Goal: Task Accomplishment & Management: Manage account settings

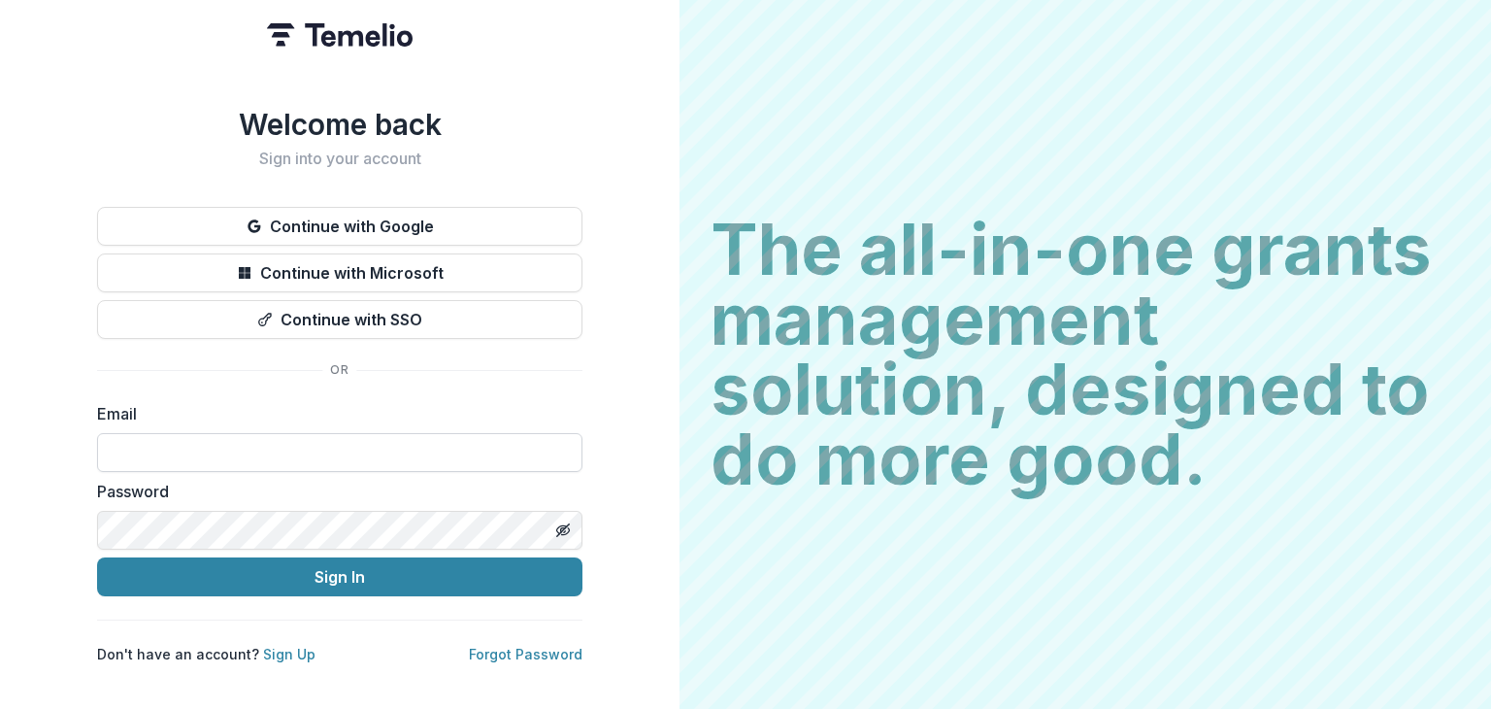
click at [190, 456] on input at bounding box center [339, 452] width 485 height 39
type input "*"
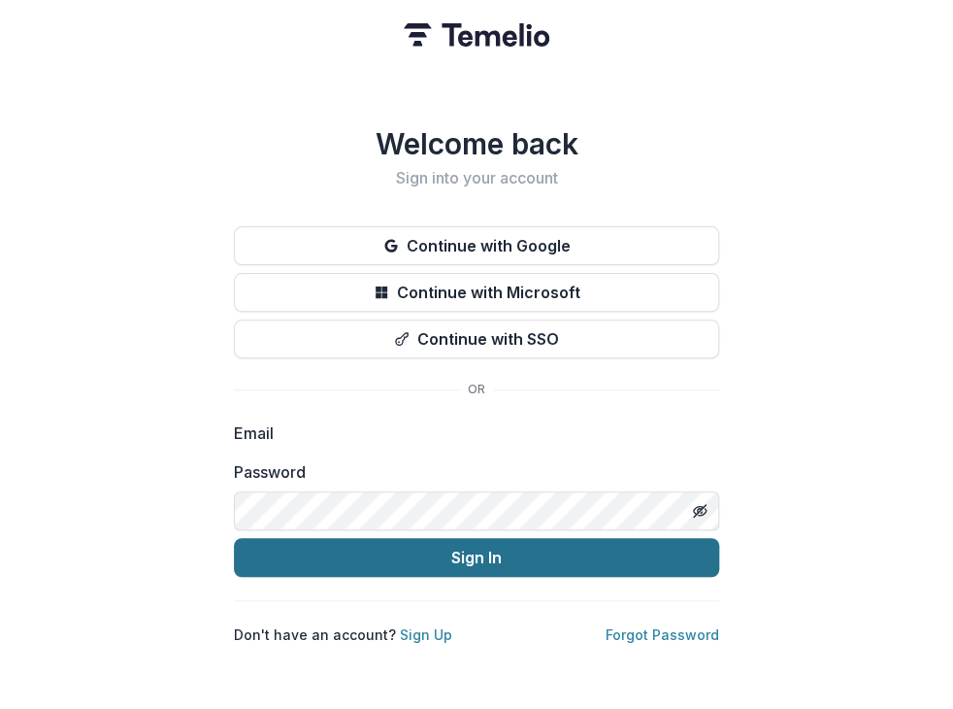
click at [369, 544] on button "Sign In" at bounding box center [476, 557] width 485 height 39
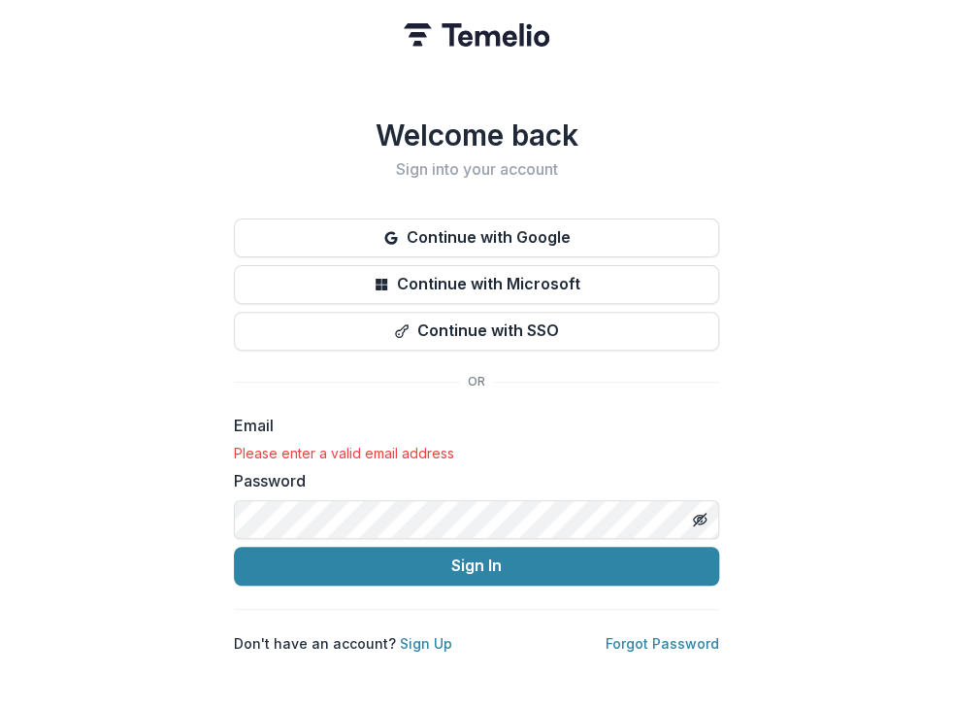
click at [163, 513] on div "Welcome back Sign into your account Continue with Google Continue with Microsof…" at bounding box center [476, 354] width 953 height 709
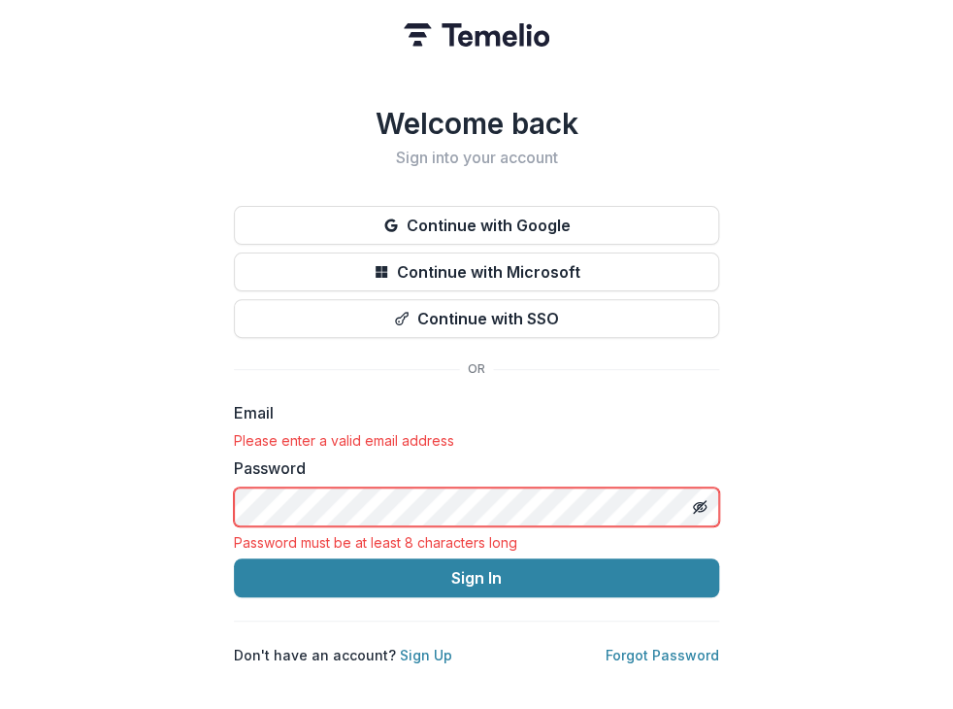
click at [409, 432] on div "Please enter a valid email address" at bounding box center [476, 440] width 485 height 17
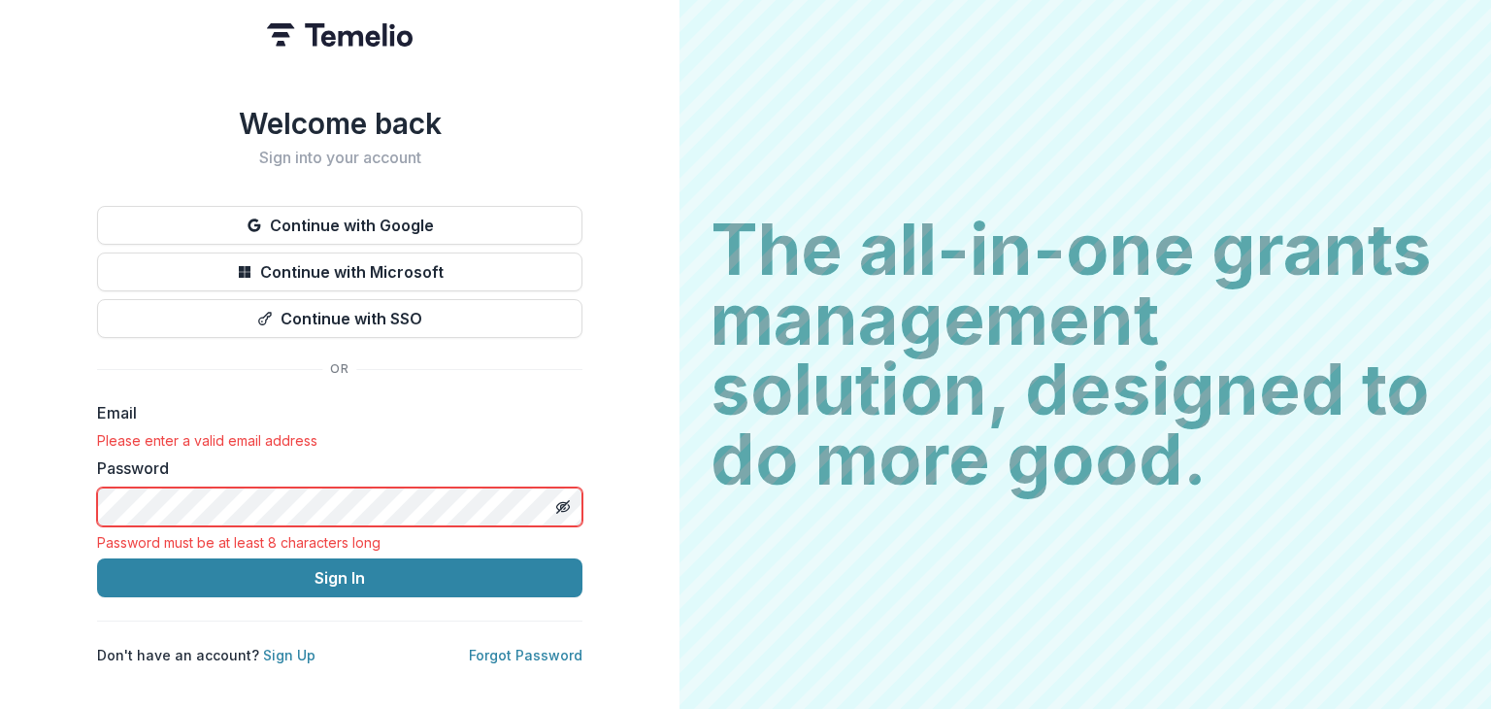
click at [202, 432] on div "Please enter a valid email address" at bounding box center [339, 440] width 485 height 17
click at [314, 149] on h2 "Sign into your account" at bounding box center [339, 158] width 485 height 18
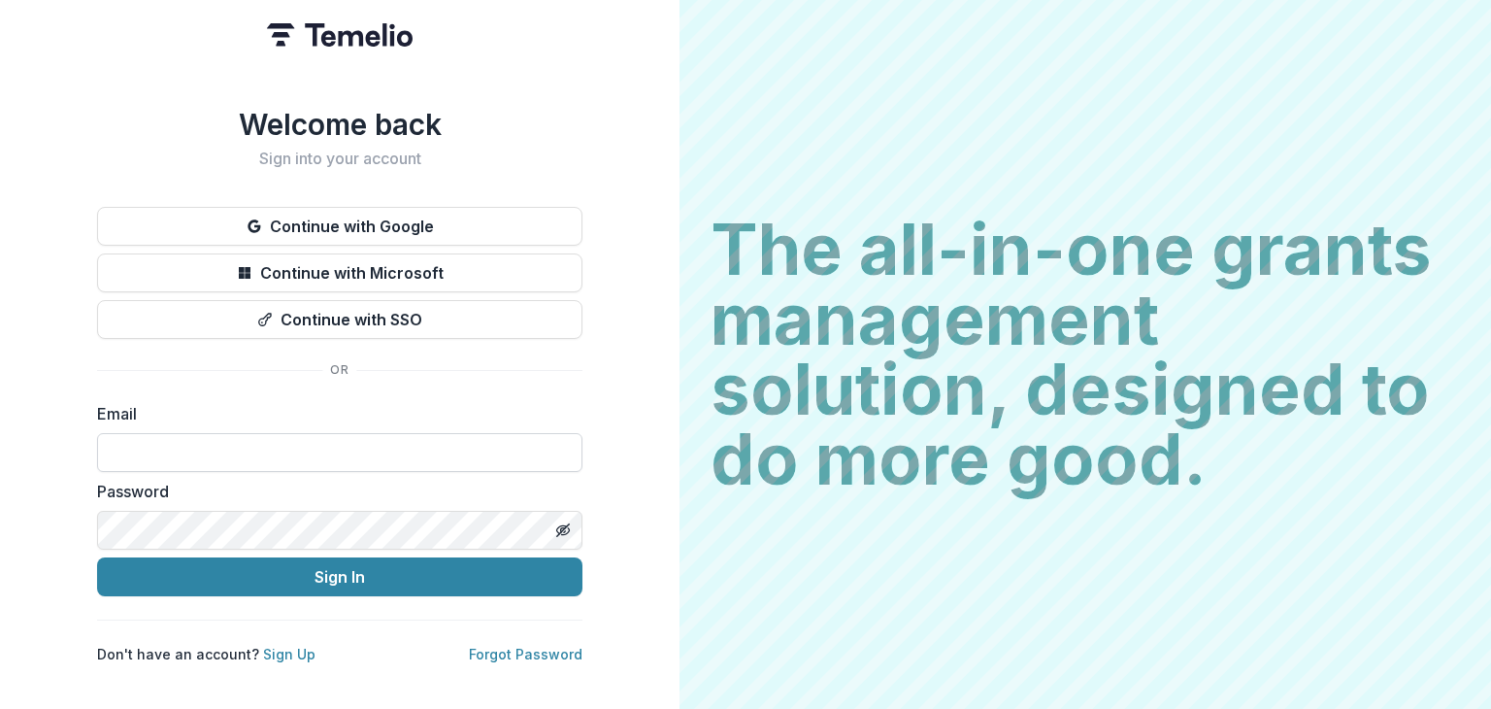
click at [357, 440] on input at bounding box center [339, 452] width 485 height 39
type input "**********"
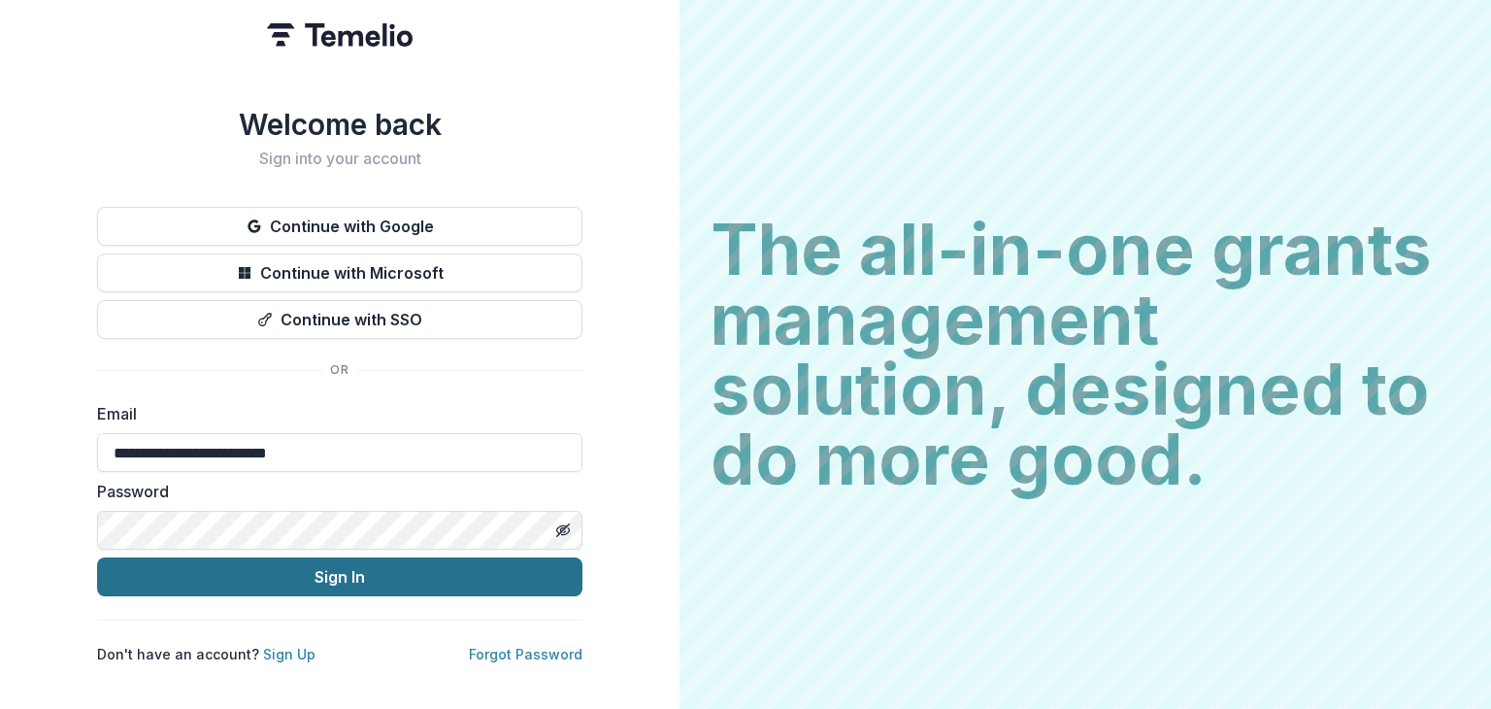
click at [304, 582] on button "Sign In" at bounding box center [339, 576] width 485 height 39
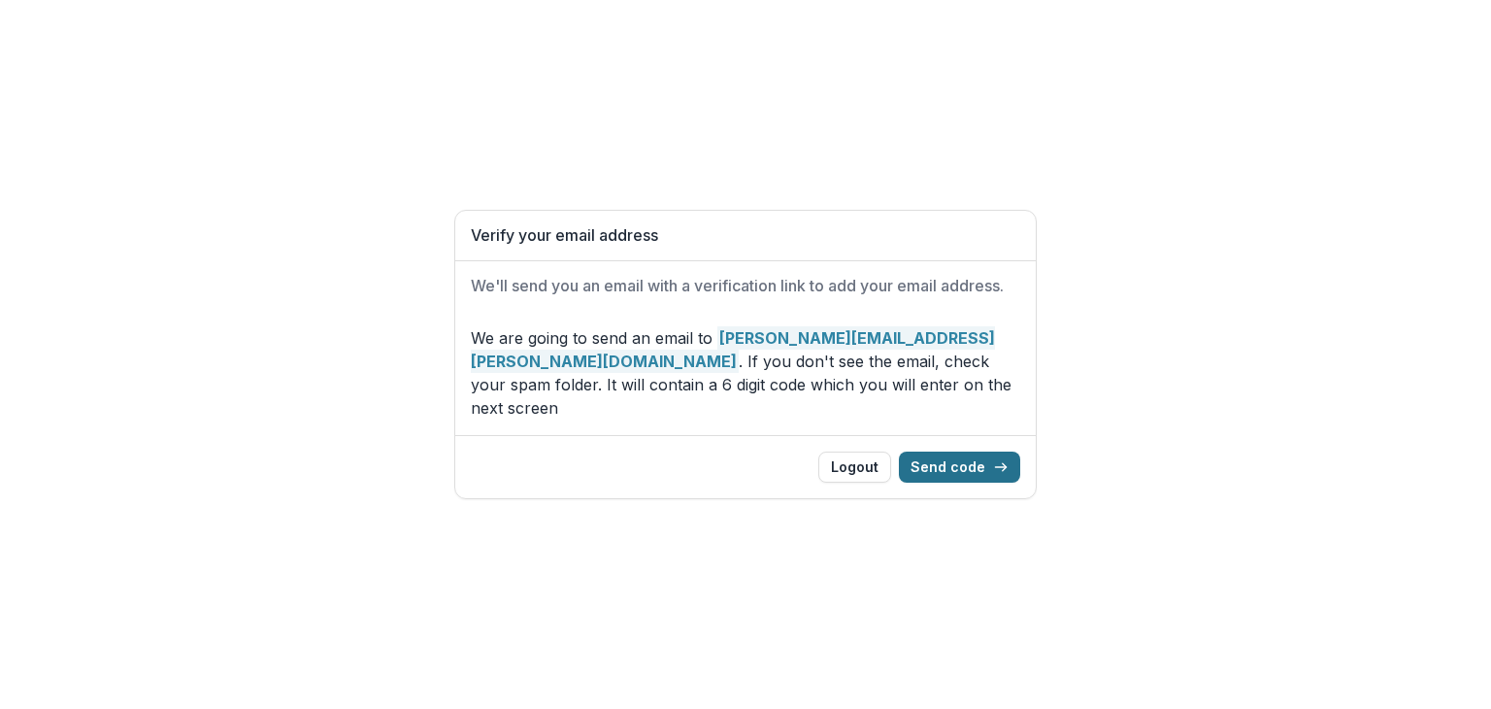
click at [942, 459] on button "Send code" at bounding box center [959, 466] width 121 height 31
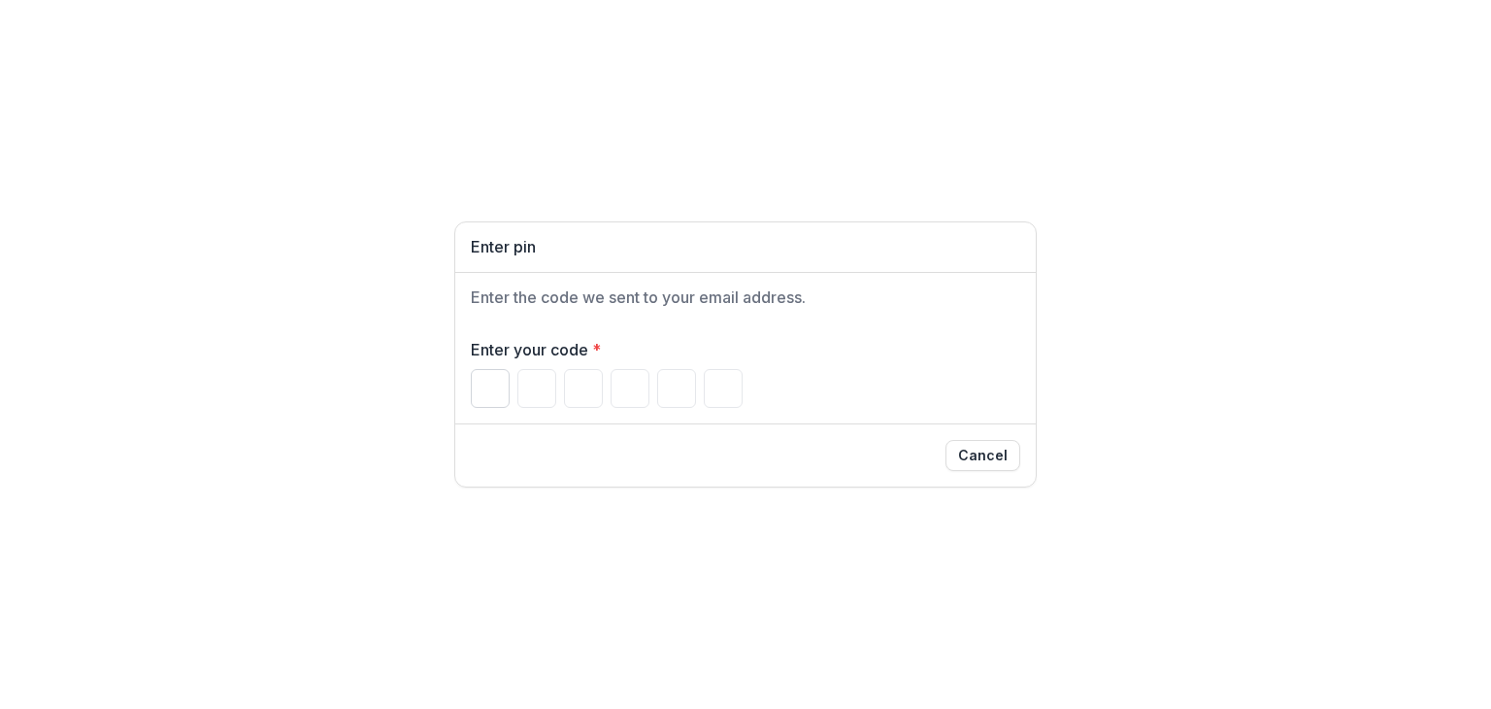
click at [475, 388] on input "Please enter your pin code" at bounding box center [490, 388] width 39 height 39
type input "*"
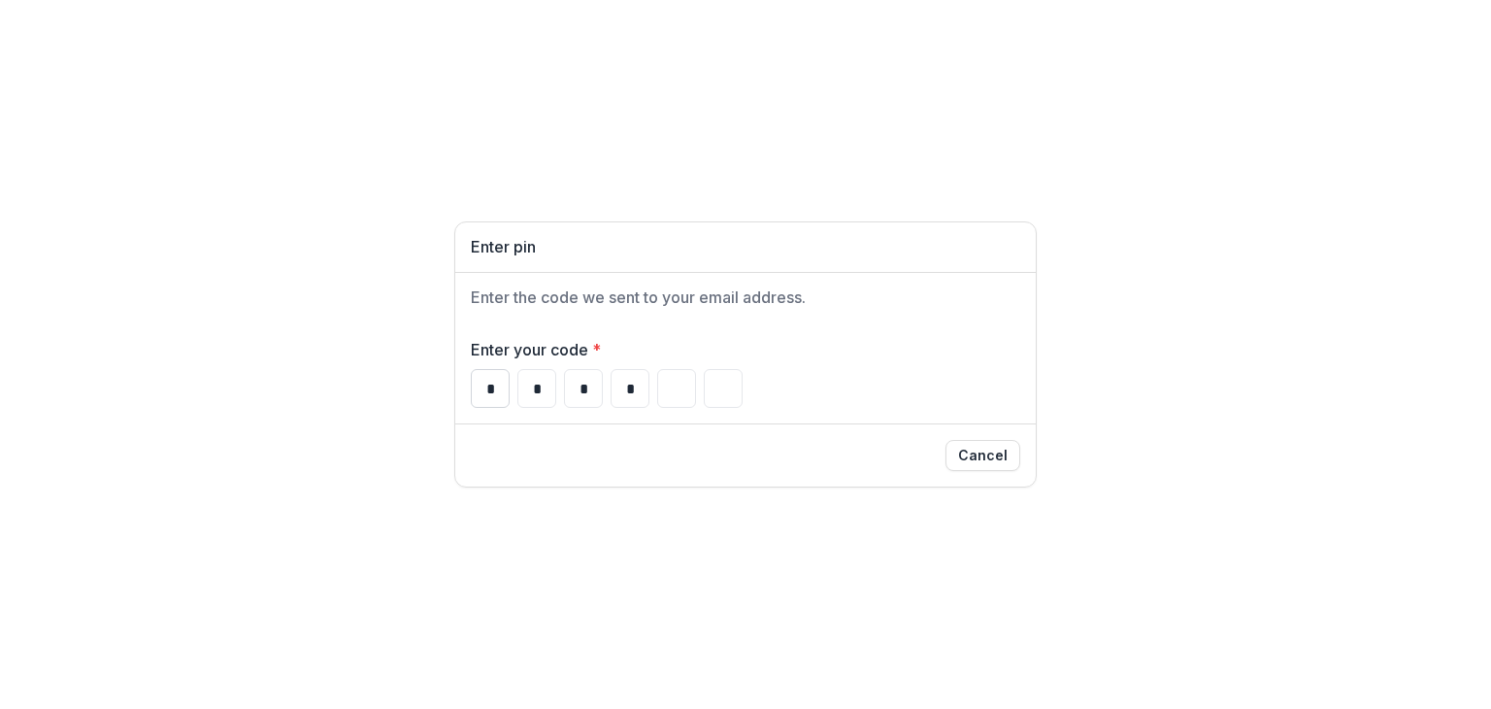
type input "*"
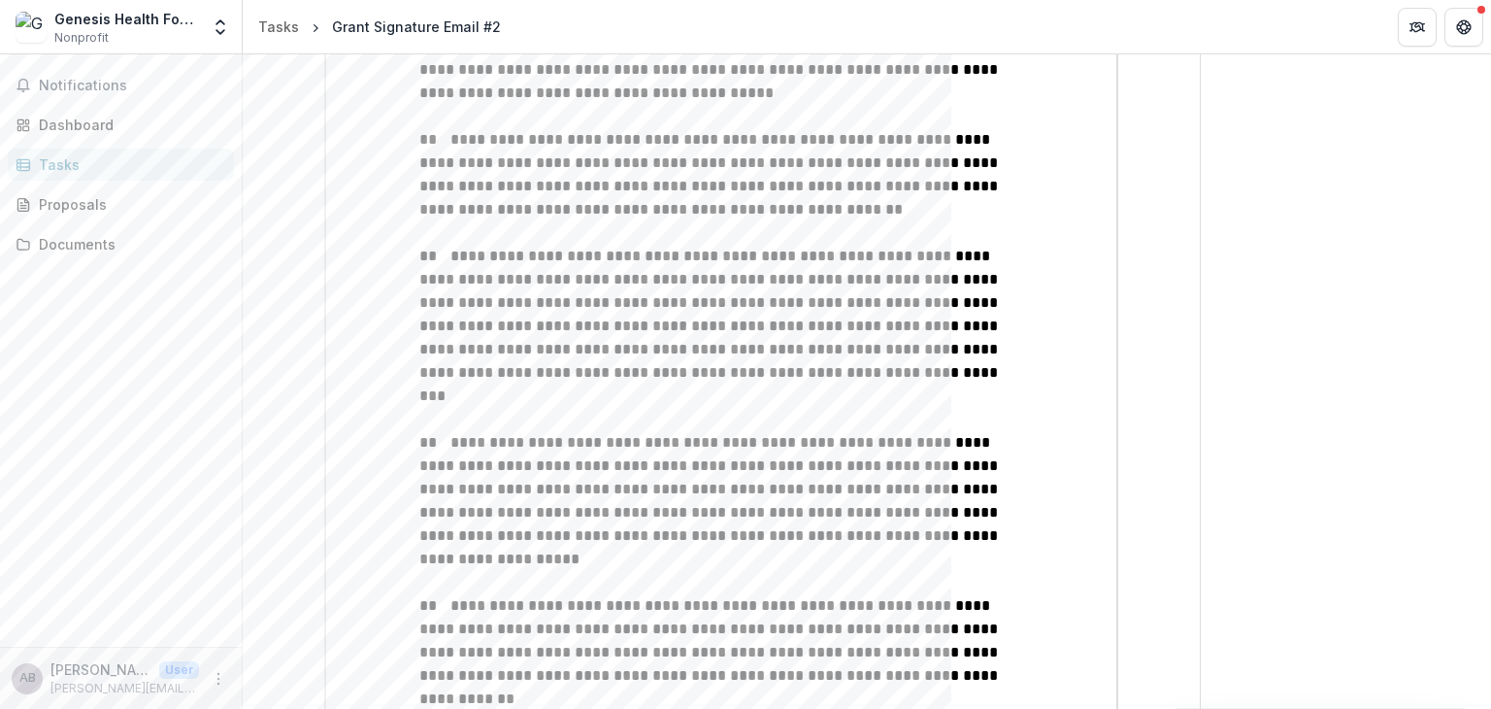
scroll to position [2178, 0]
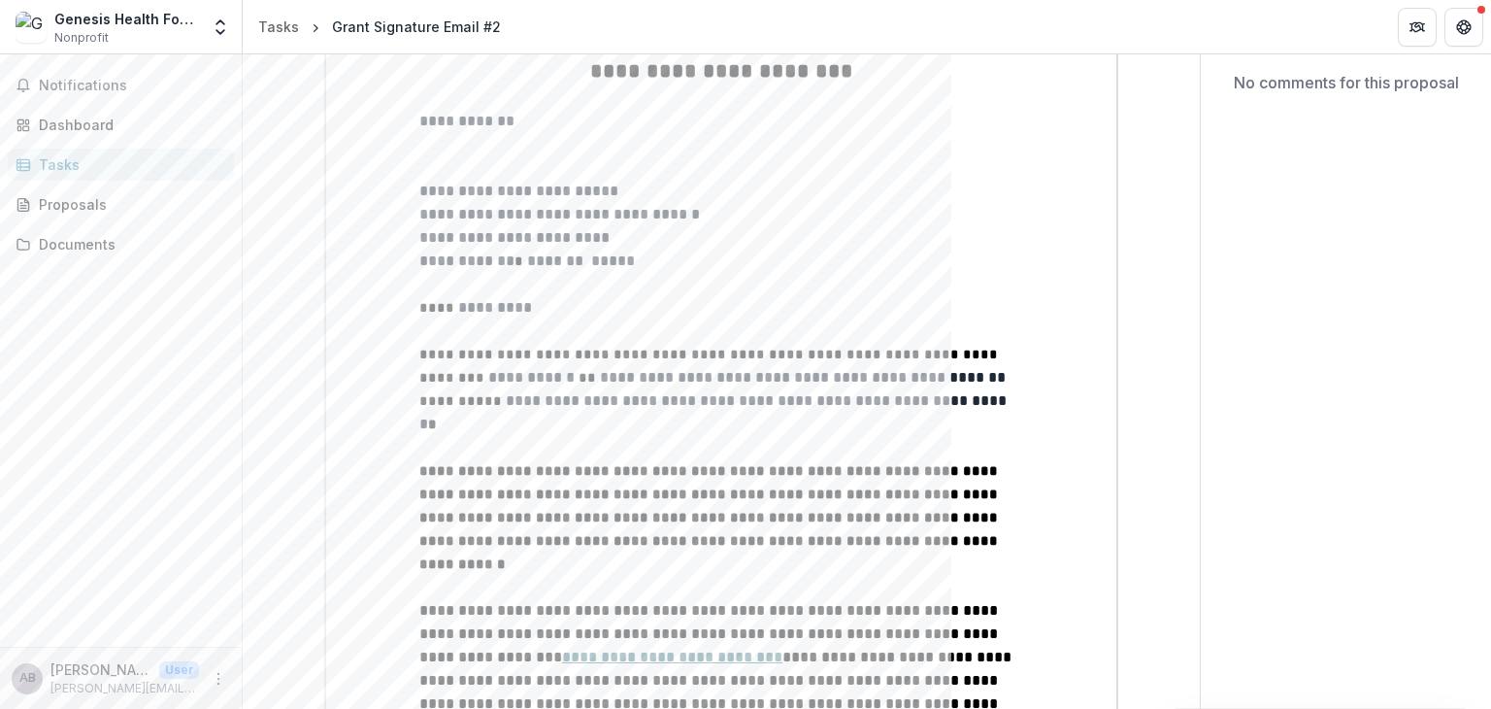
drag, startPoint x: 1484, startPoint y: 128, endPoint x: 1484, endPoint y: 108, distance: 20.4
click at [1484, 97] on div "**********" at bounding box center [867, 381] width 1248 height 654
drag, startPoint x: 967, startPoint y: 59, endPoint x: 1400, endPoint y: 124, distance: 437.8
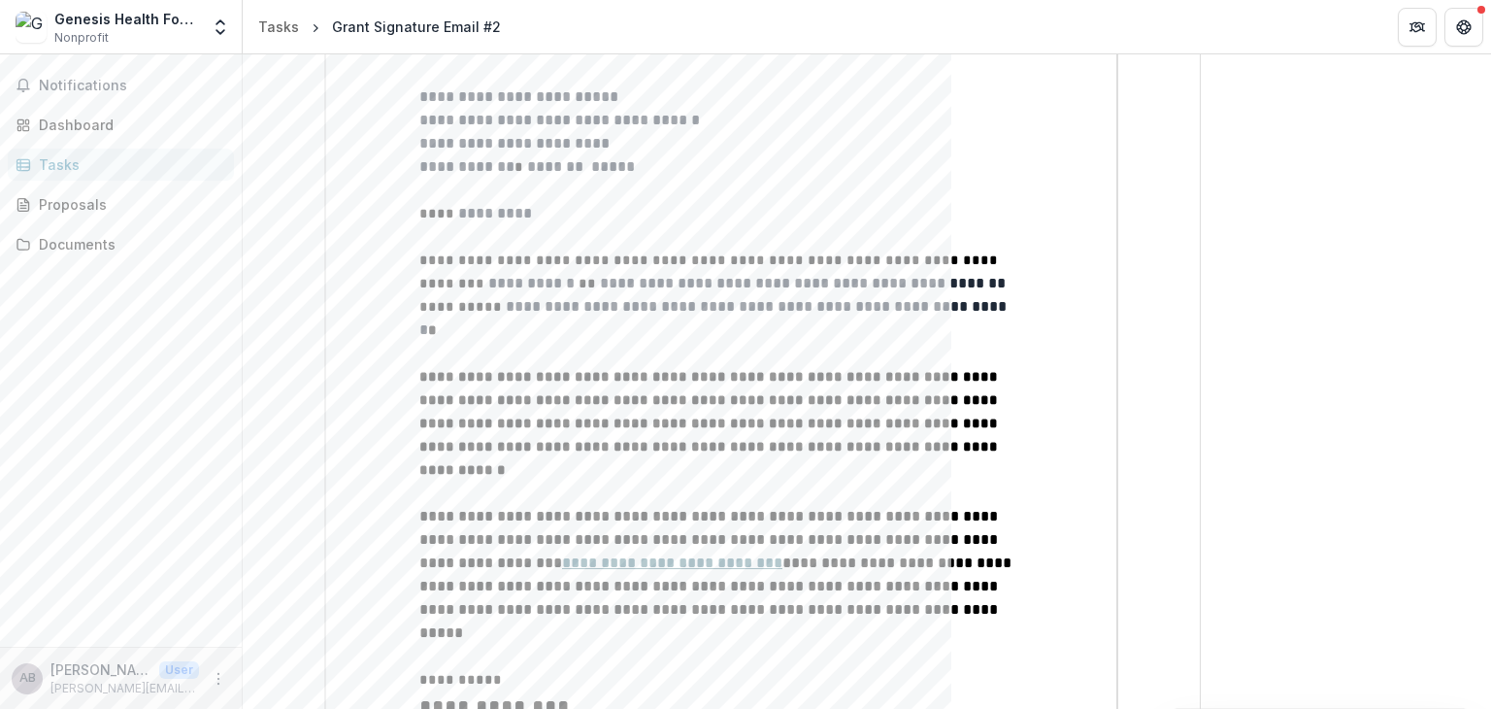
scroll to position [0, 0]
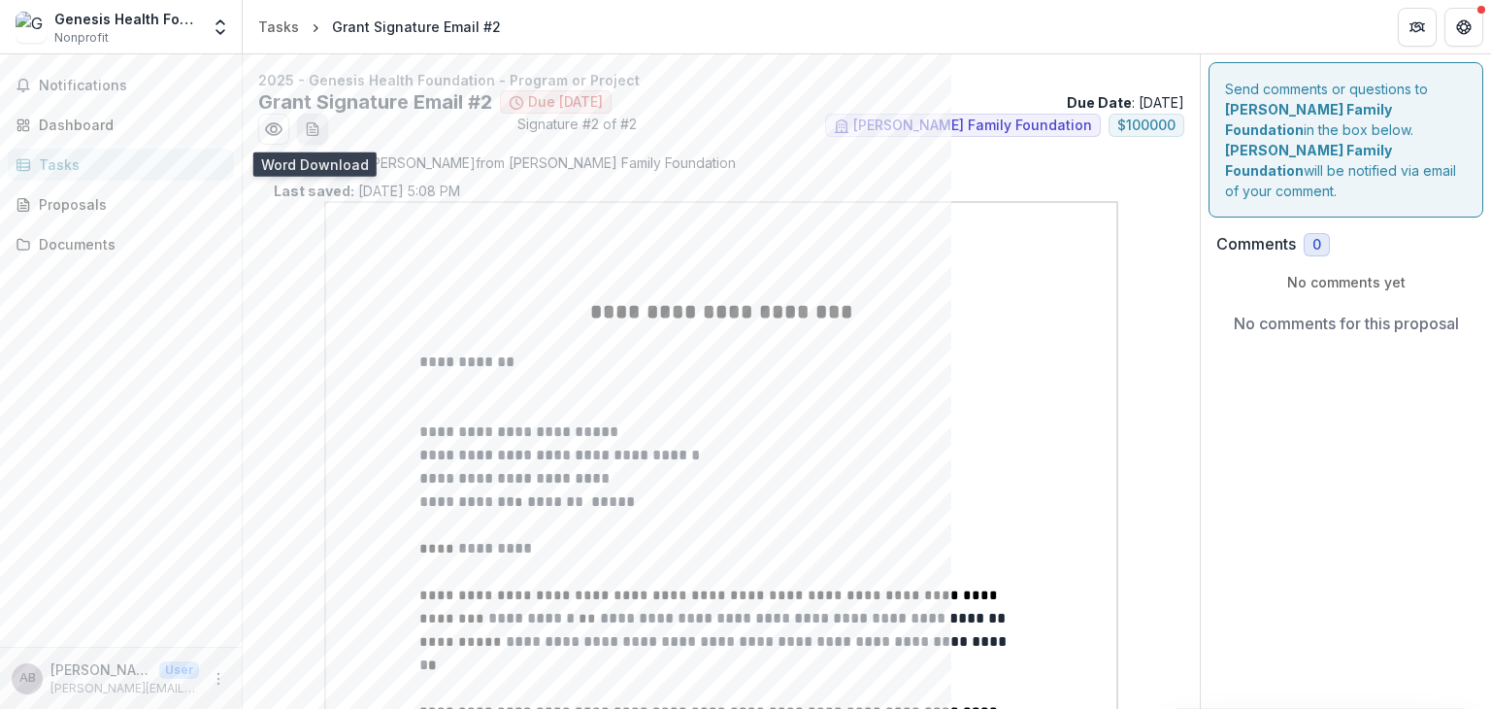
click at [317, 121] on icon "download-word-button" at bounding box center [313, 129] width 16 height 16
click at [313, 126] on icon "download-word-button" at bounding box center [313, 129] width 16 height 16
click at [1236, 272] on p "No comments yet" at bounding box center [1345, 282] width 259 height 20
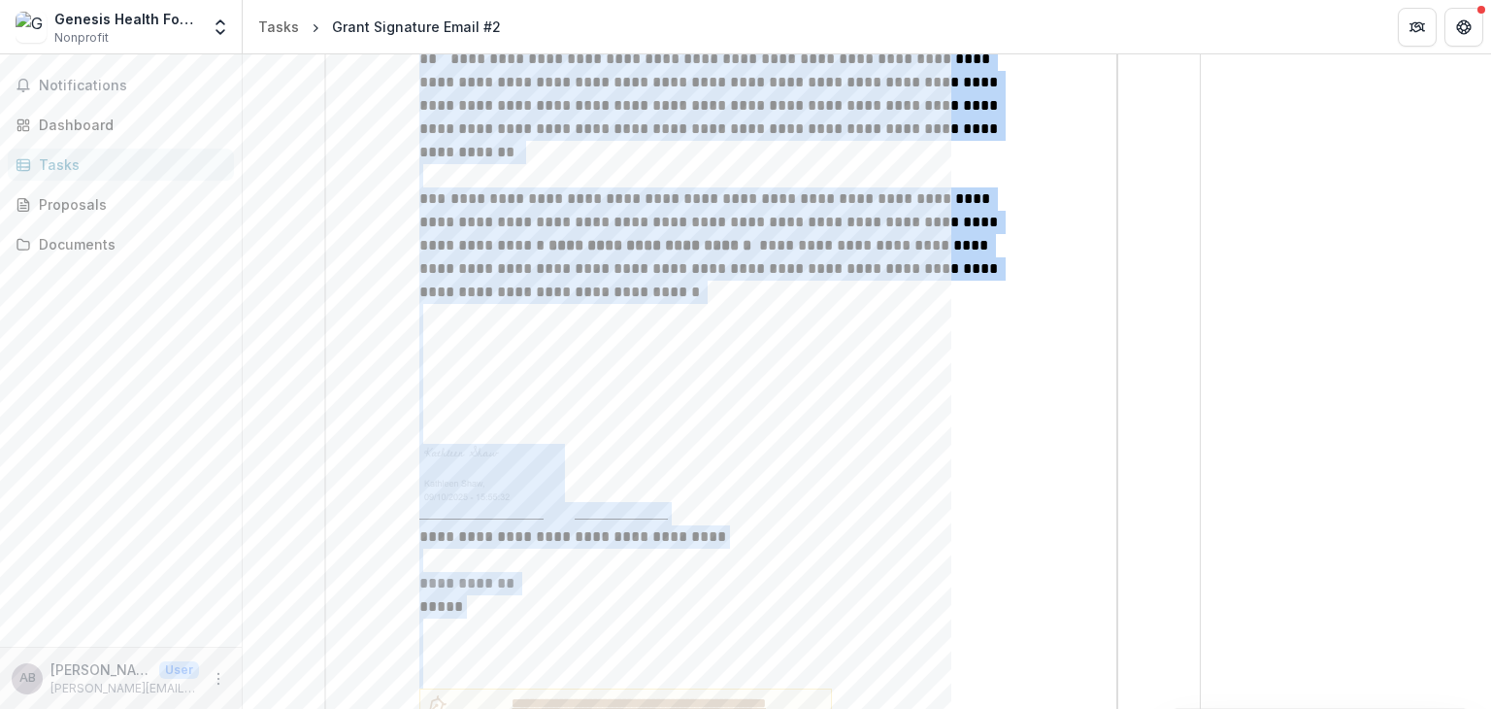
scroll to position [2880, 0]
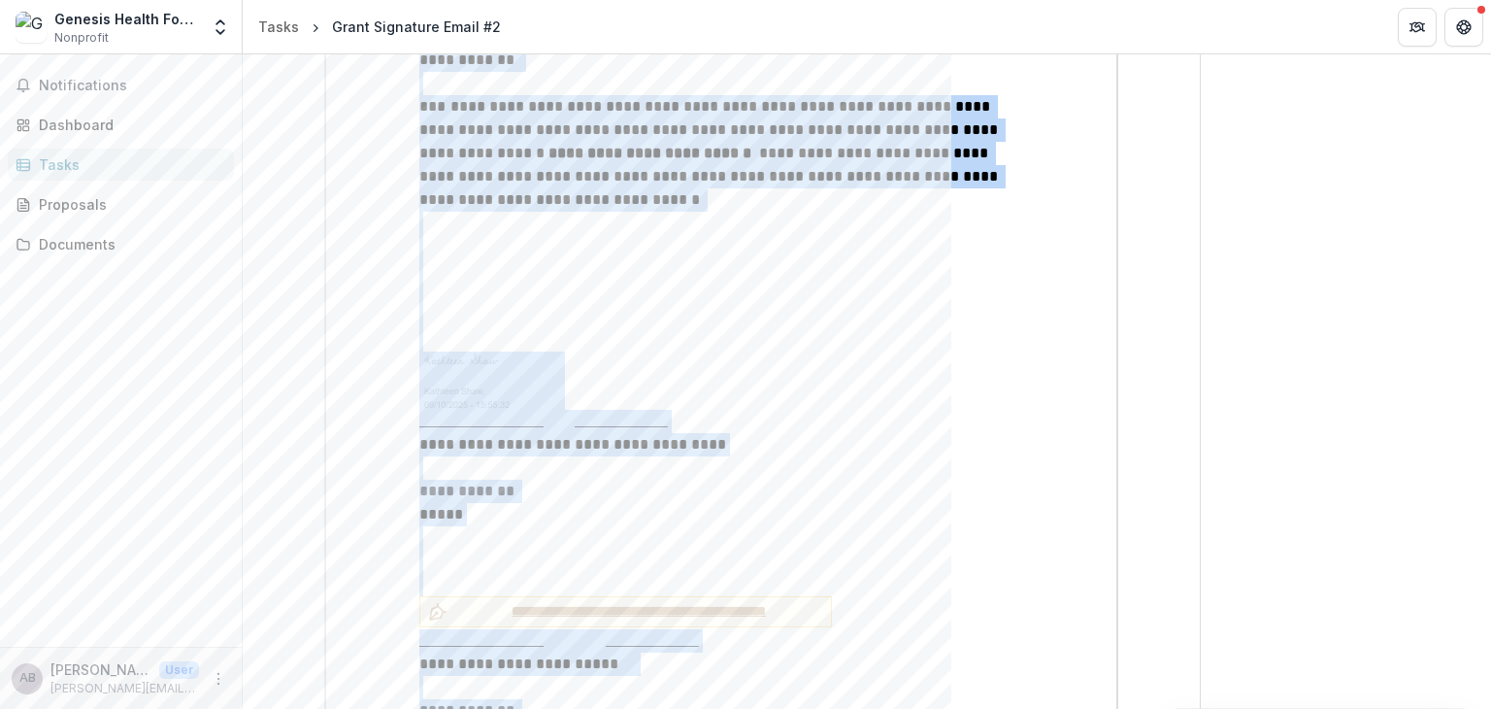
drag, startPoint x: 555, startPoint y: 298, endPoint x: 817, endPoint y: 588, distance: 391.0
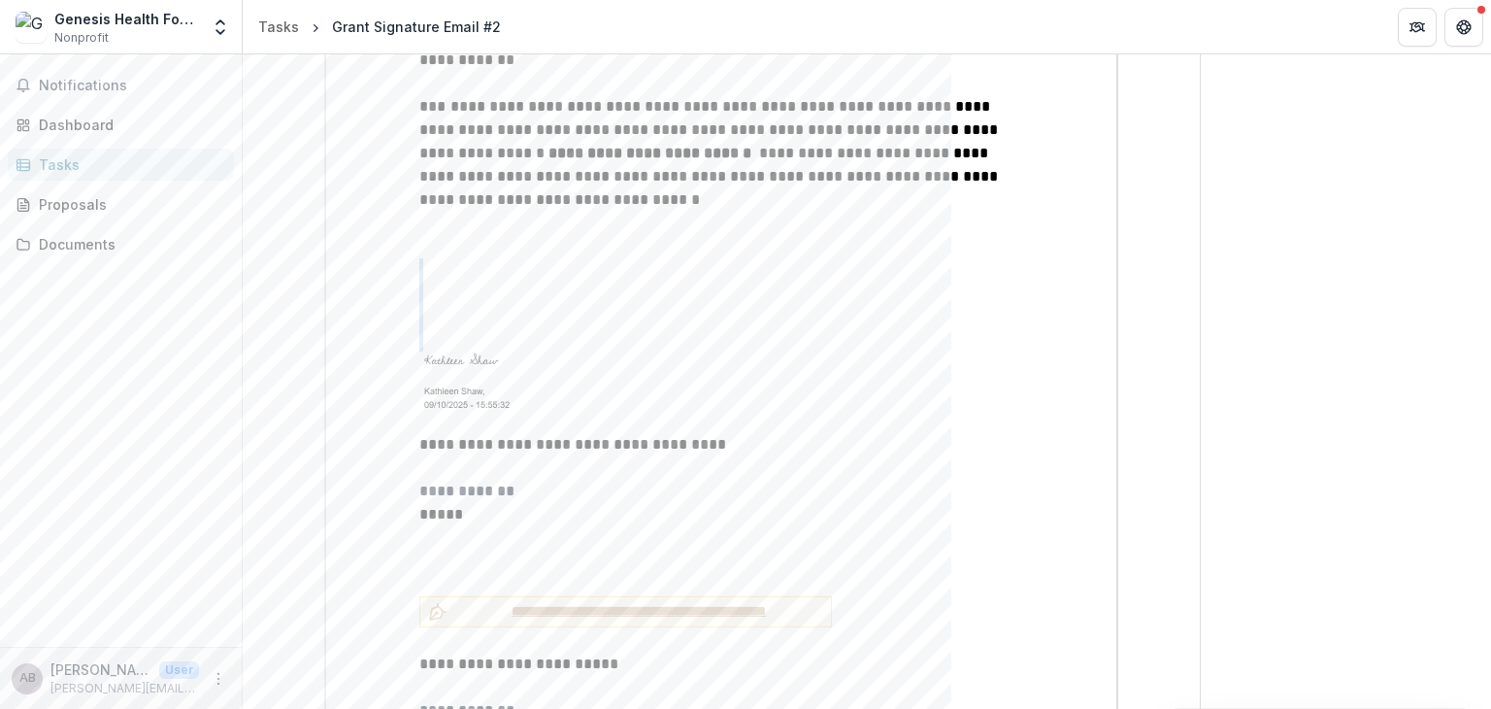
drag, startPoint x: 482, startPoint y: 177, endPoint x: 547, endPoint y: 569, distance: 397.5
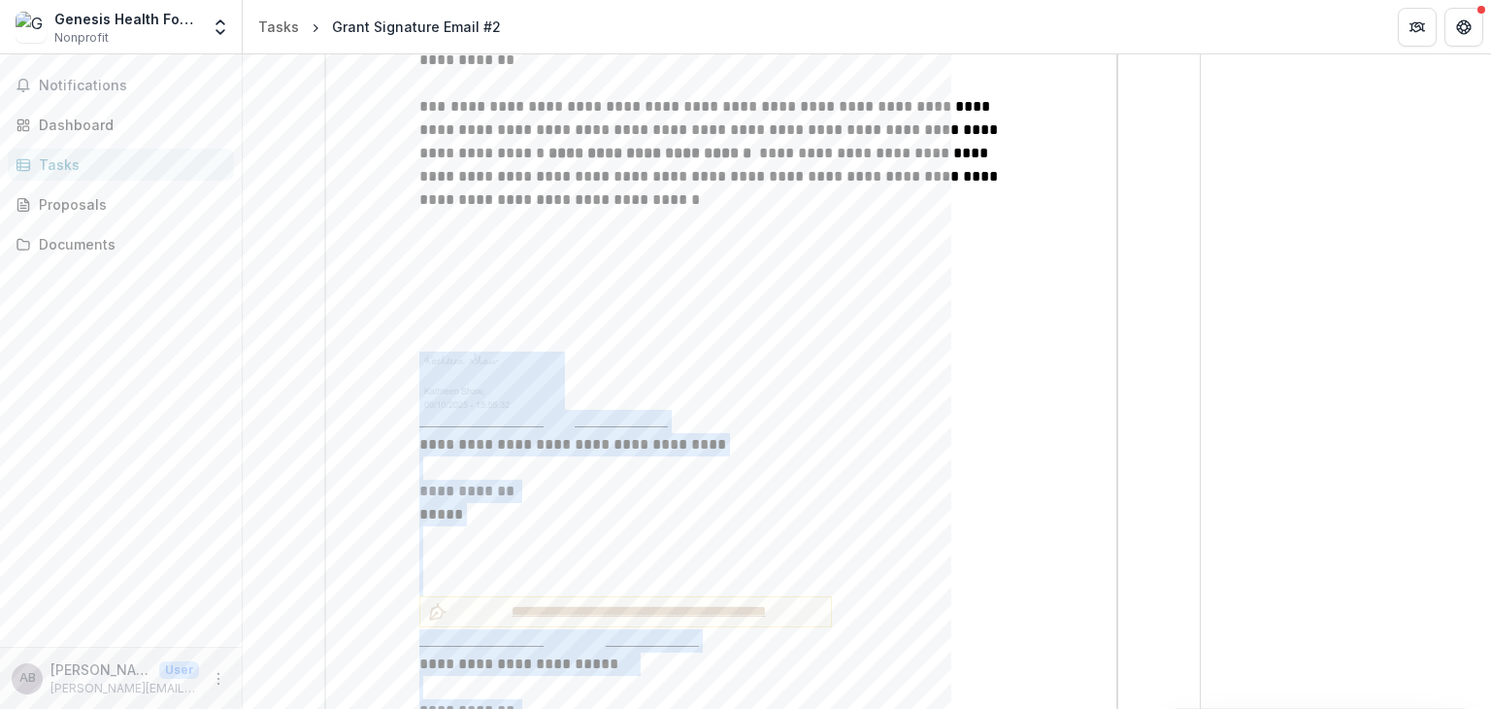
copy div "**********"
click at [546, 699] on p "**********" at bounding box center [721, 710] width 604 height 23
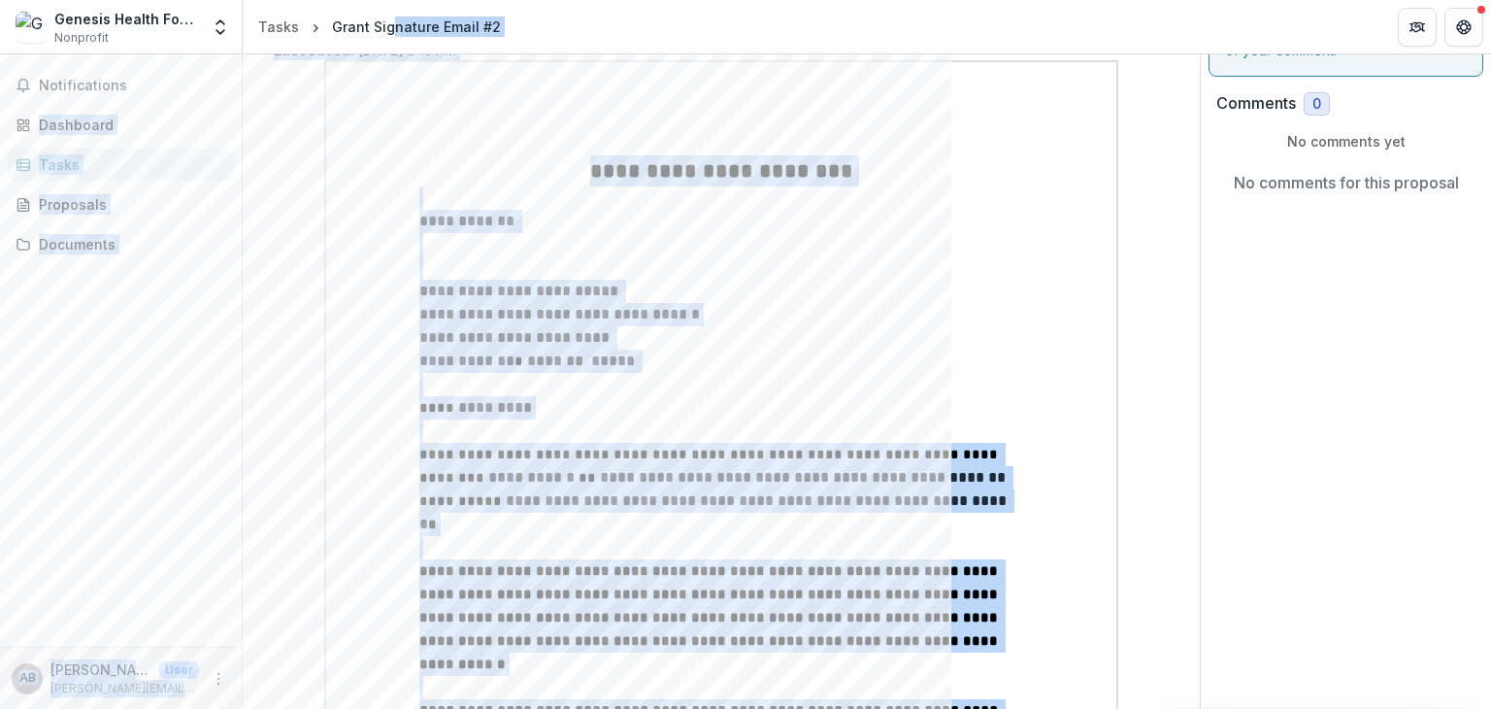
scroll to position [0, 0]
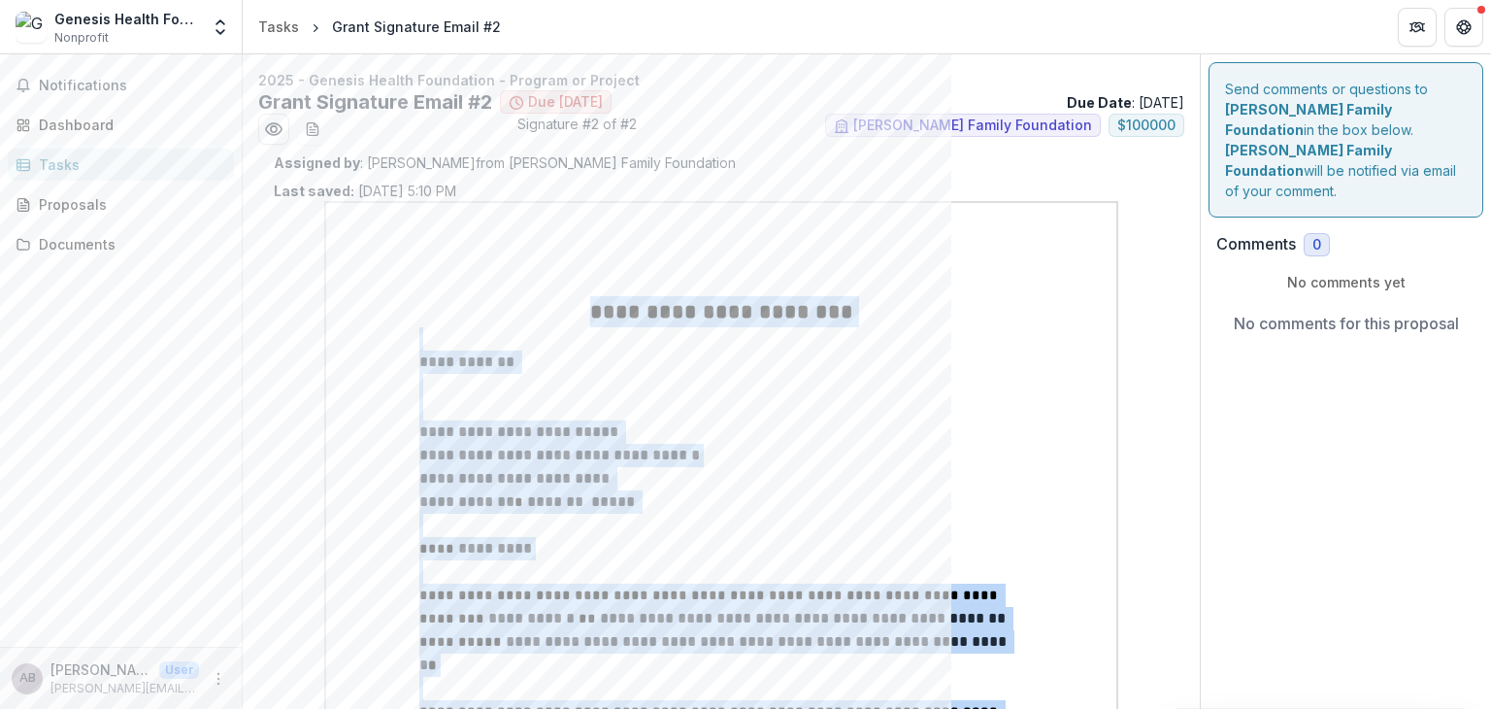
drag, startPoint x: 497, startPoint y: 530, endPoint x: 603, endPoint y: 303, distance: 250.6
